Goal: Task Accomplishment & Management: Manage account settings

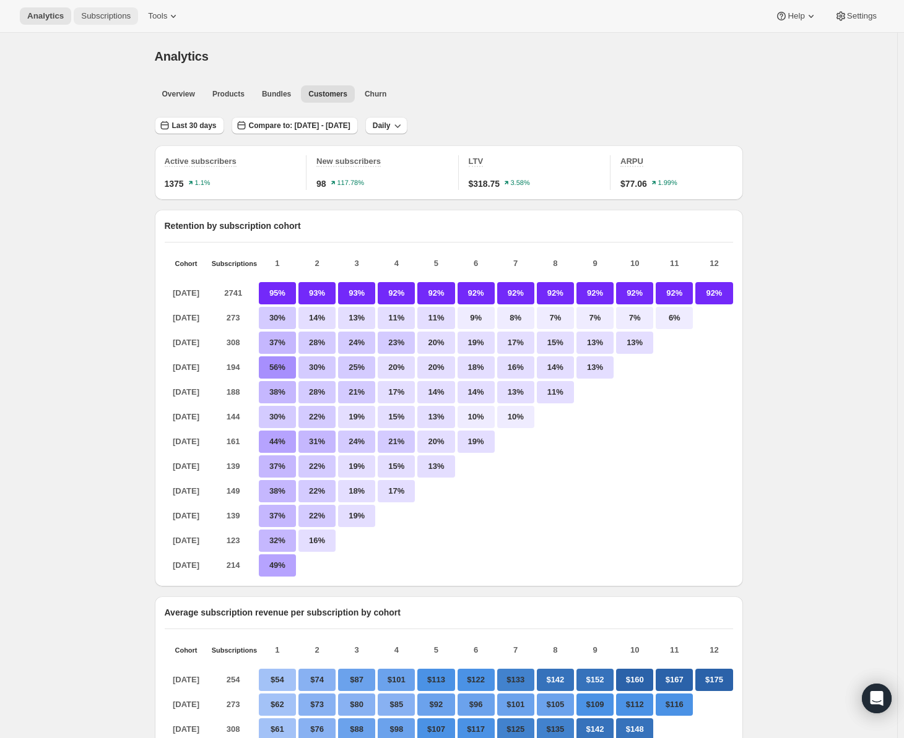
click at [88, 15] on span "Subscriptions" at bounding box center [106, 16] width 50 height 10
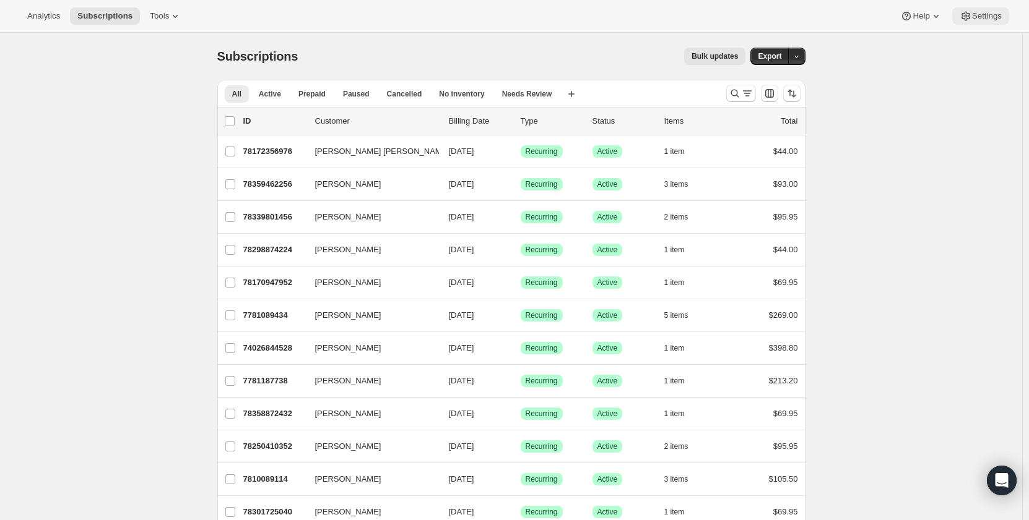
click at [903, 16] on span "Settings" at bounding box center [987, 16] width 30 height 10
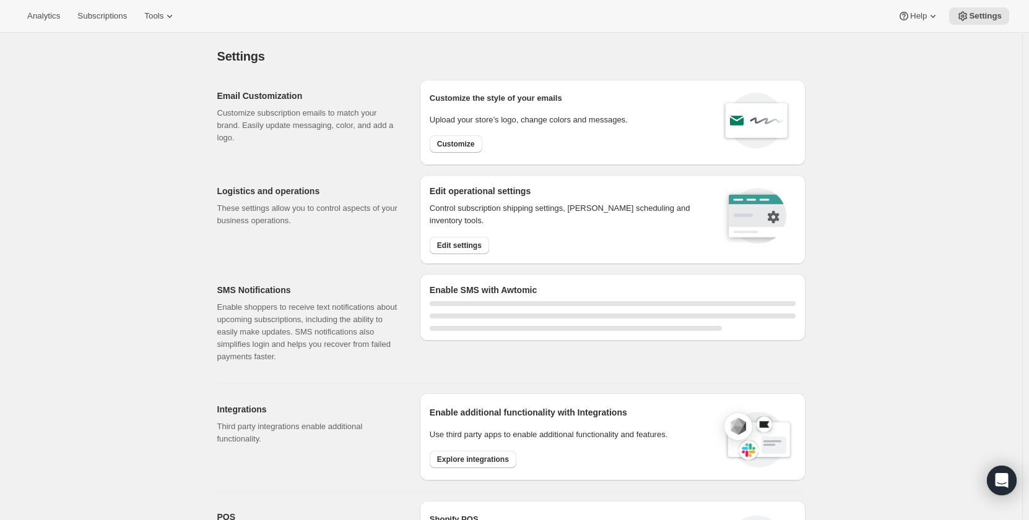
select select "22:00"
select select "09:00"
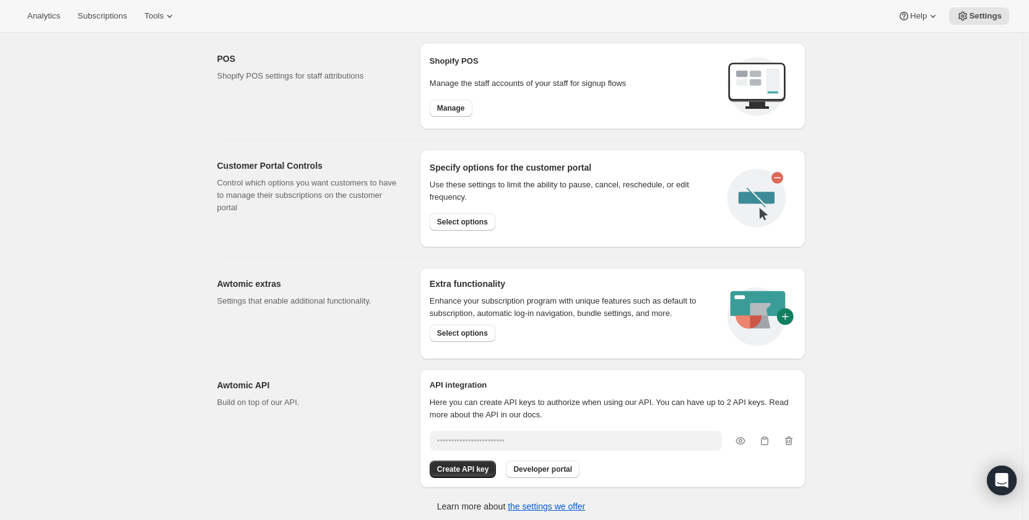
scroll to position [572, 0]
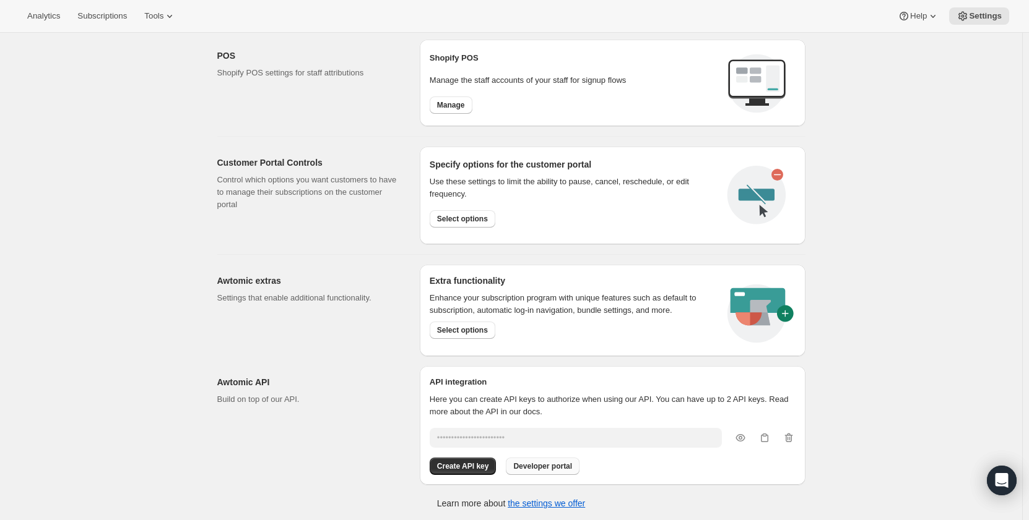
click at [549, 465] on span "Developer portal" at bounding box center [542, 467] width 59 height 10
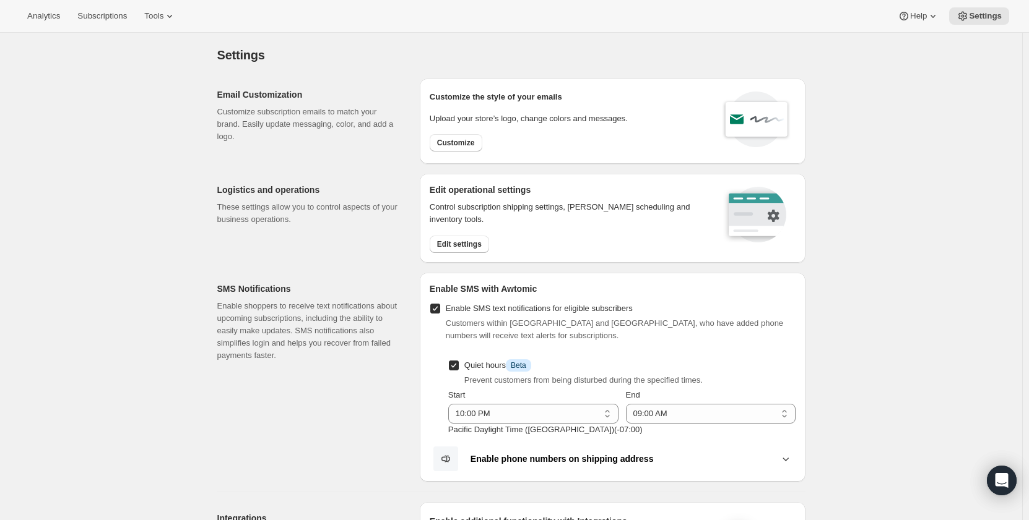
scroll to position [0, 0]
click at [903, 13] on icon at bounding box center [962, 16] width 9 height 9
click at [903, 15] on button "Help" at bounding box center [918, 15] width 56 height 17
click at [903, 16] on icon at bounding box center [932, 16] width 12 height 12
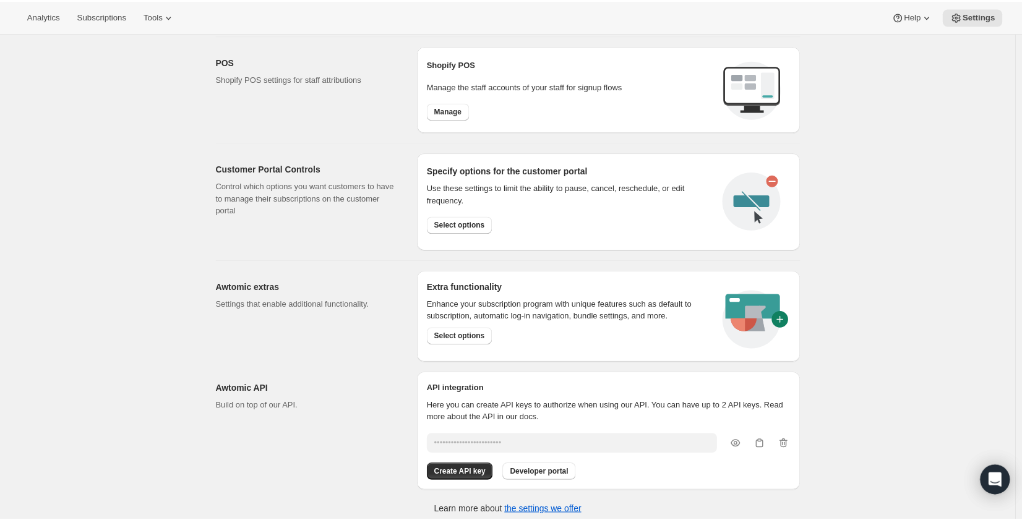
scroll to position [572, 0]
